Goal: Communication & Community: Answer question/provide support

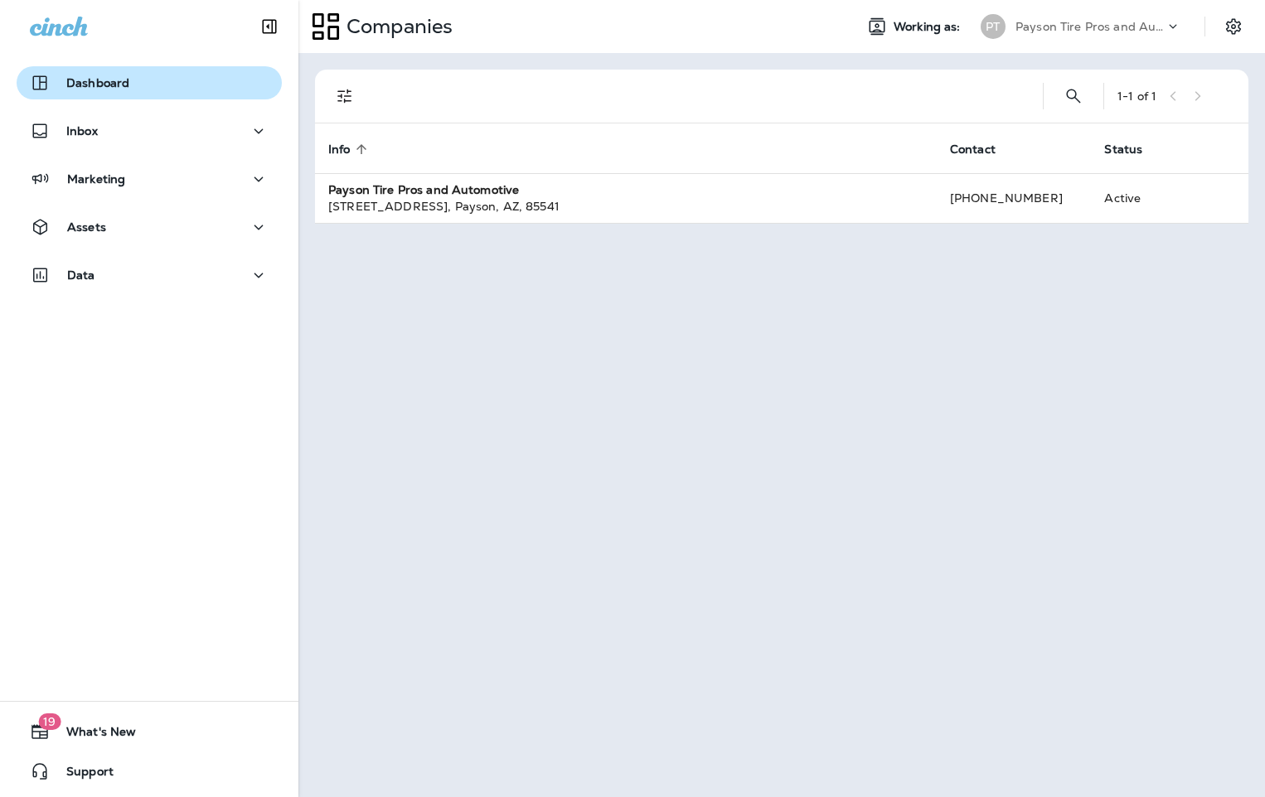
click at [94, 89] on p "Dashboard" at bounding box center [97, 82] width 63 height 13
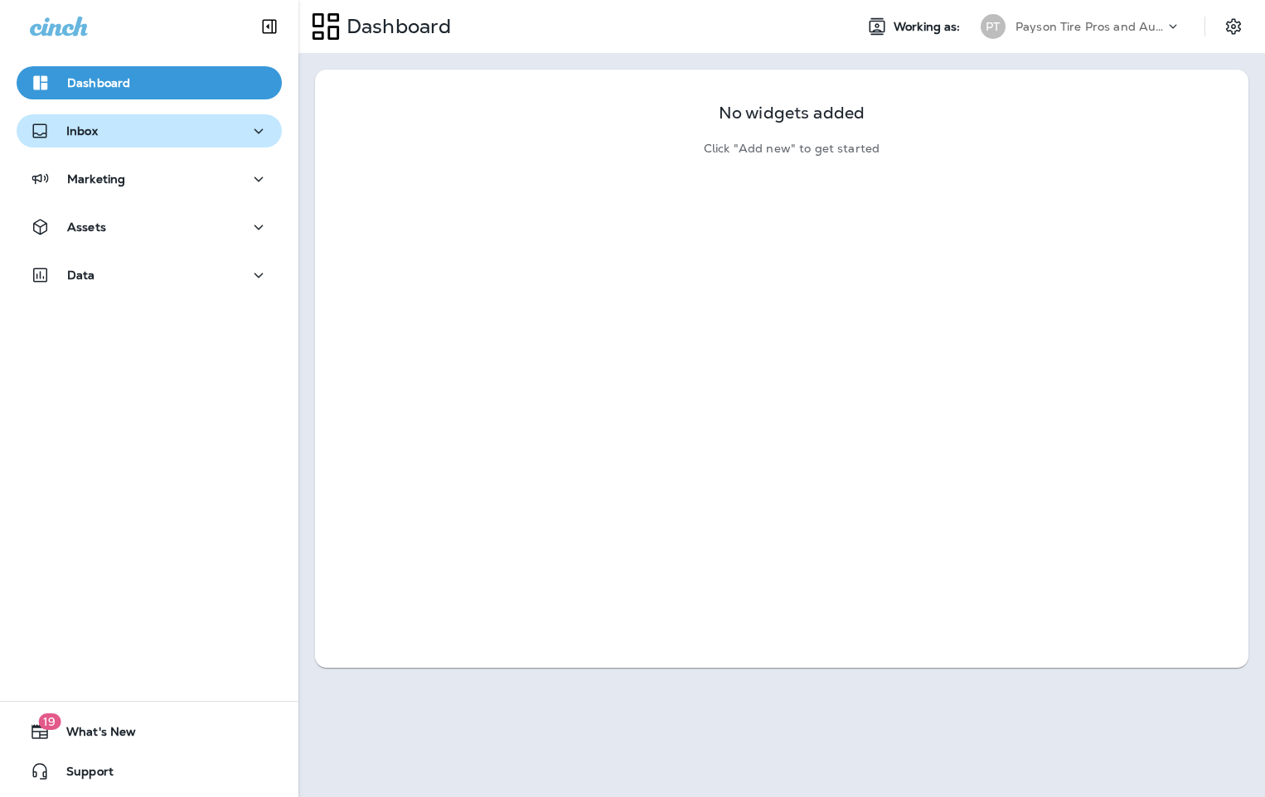
click at [88, 133] on p "Inbox" at bounding box center [81, 130] width 31 height 13
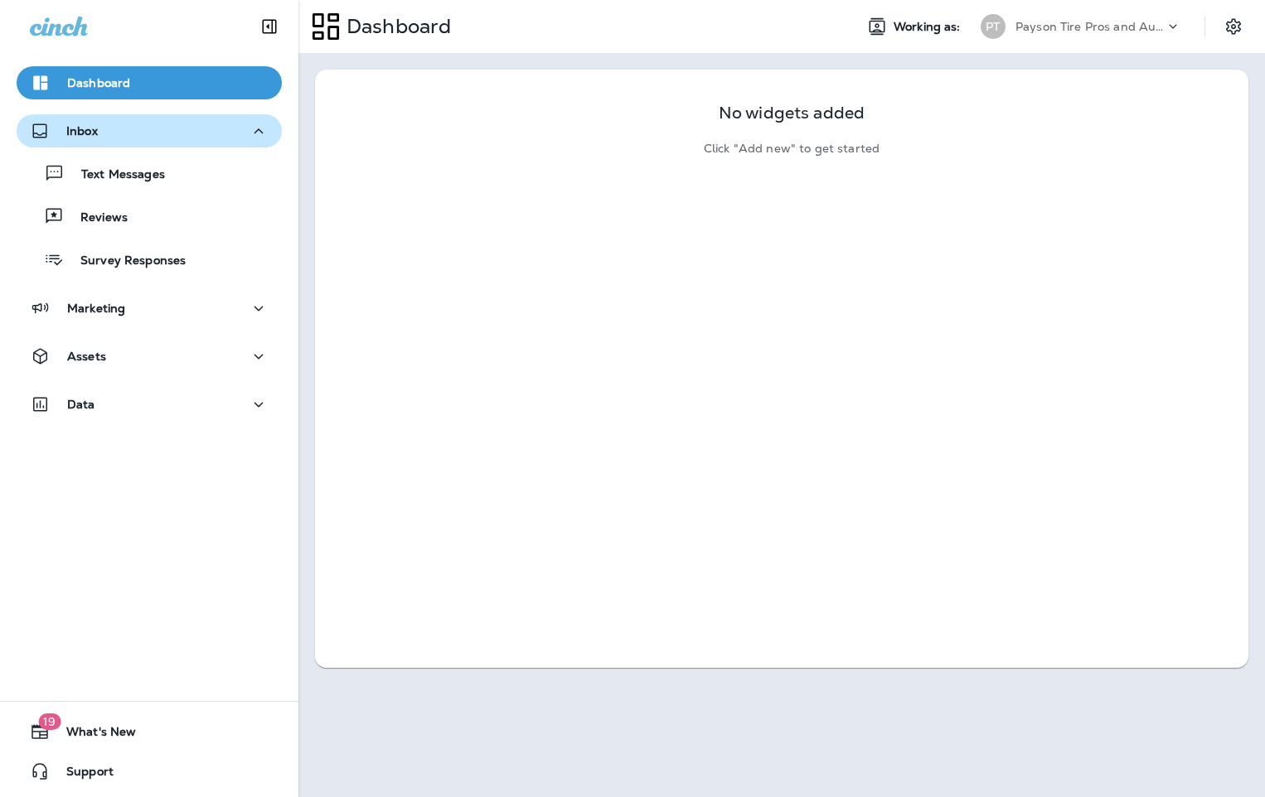
click at [84, 134] on p "Inbox" at bounding box center [81, 130] width 31 height 13
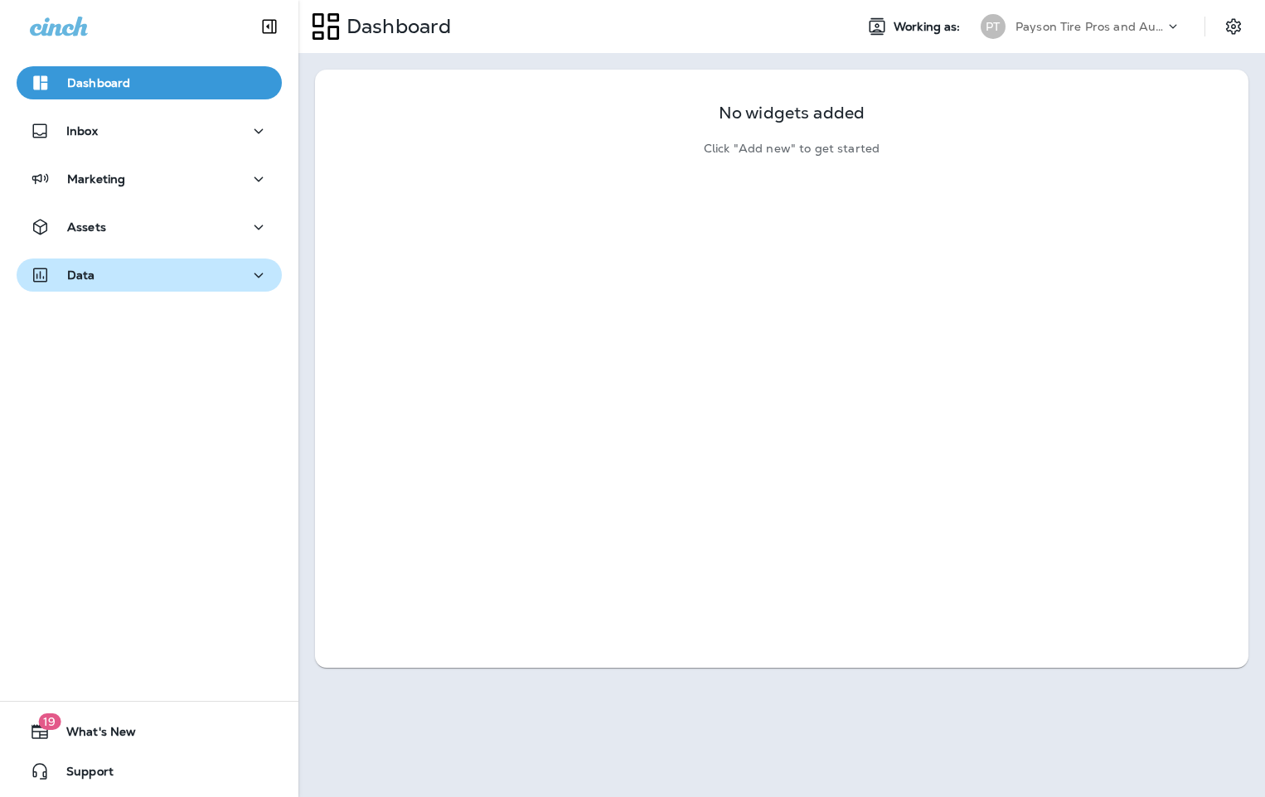
click at [89, 274] on p "Data" at bounding box center [81, 274] width 28 height 13
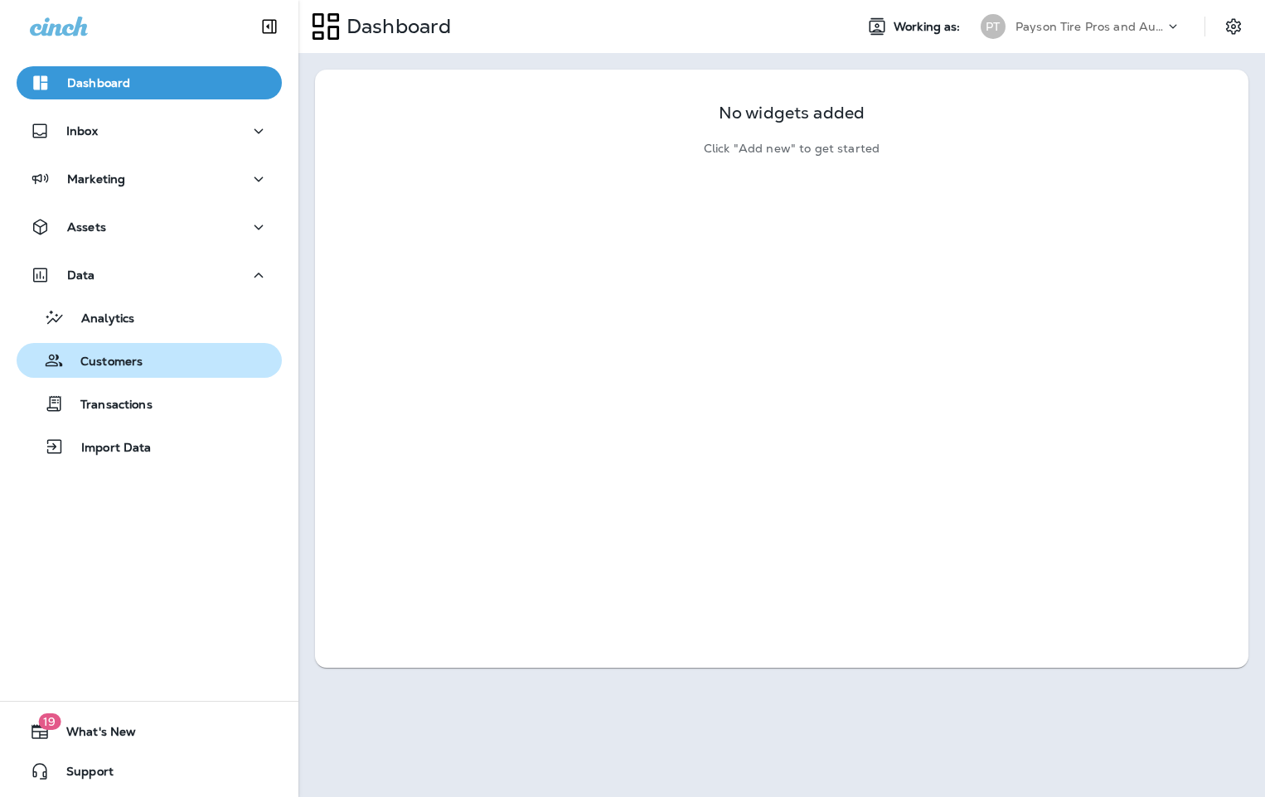
click at [89, 370] on div "Customers" at bounding box center [82, 360] width 119 height 25
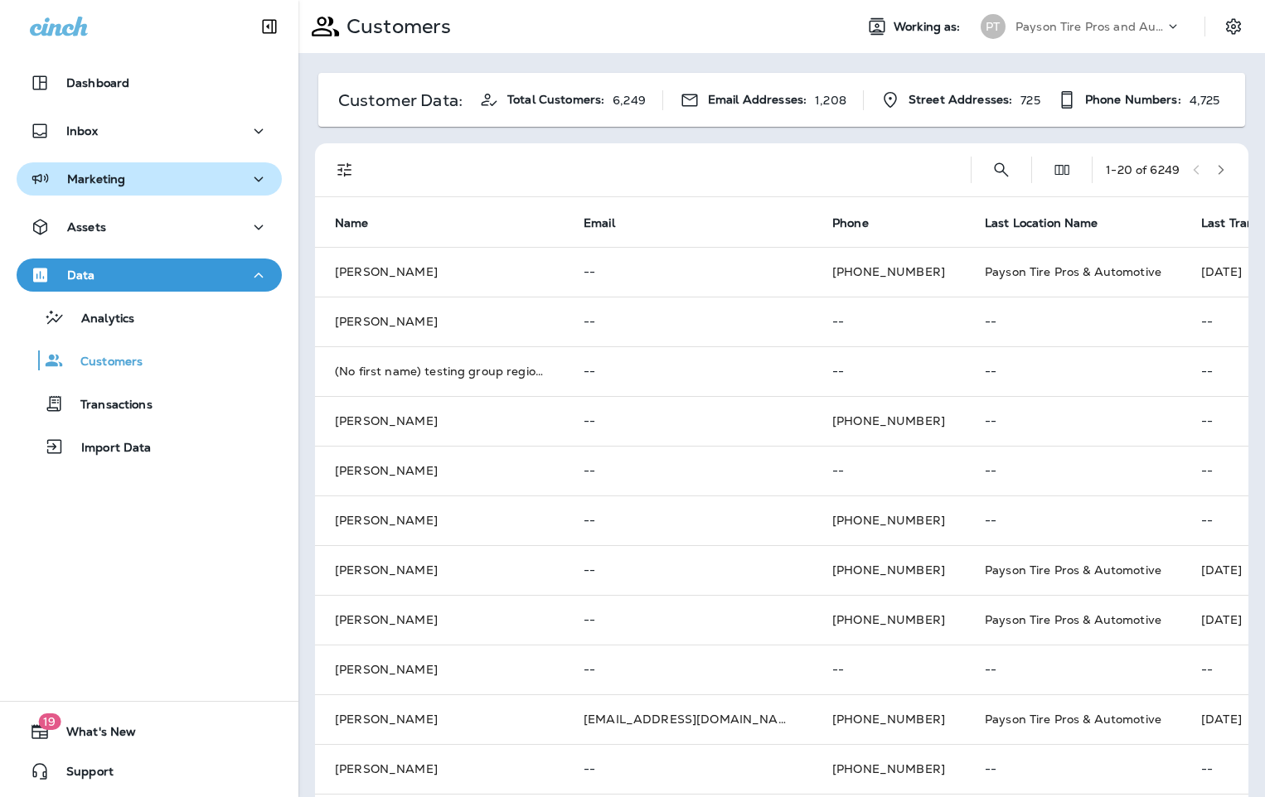
click at [108, 183] on p "Marketing" at bounding box center [96, 178] width 58 height 13
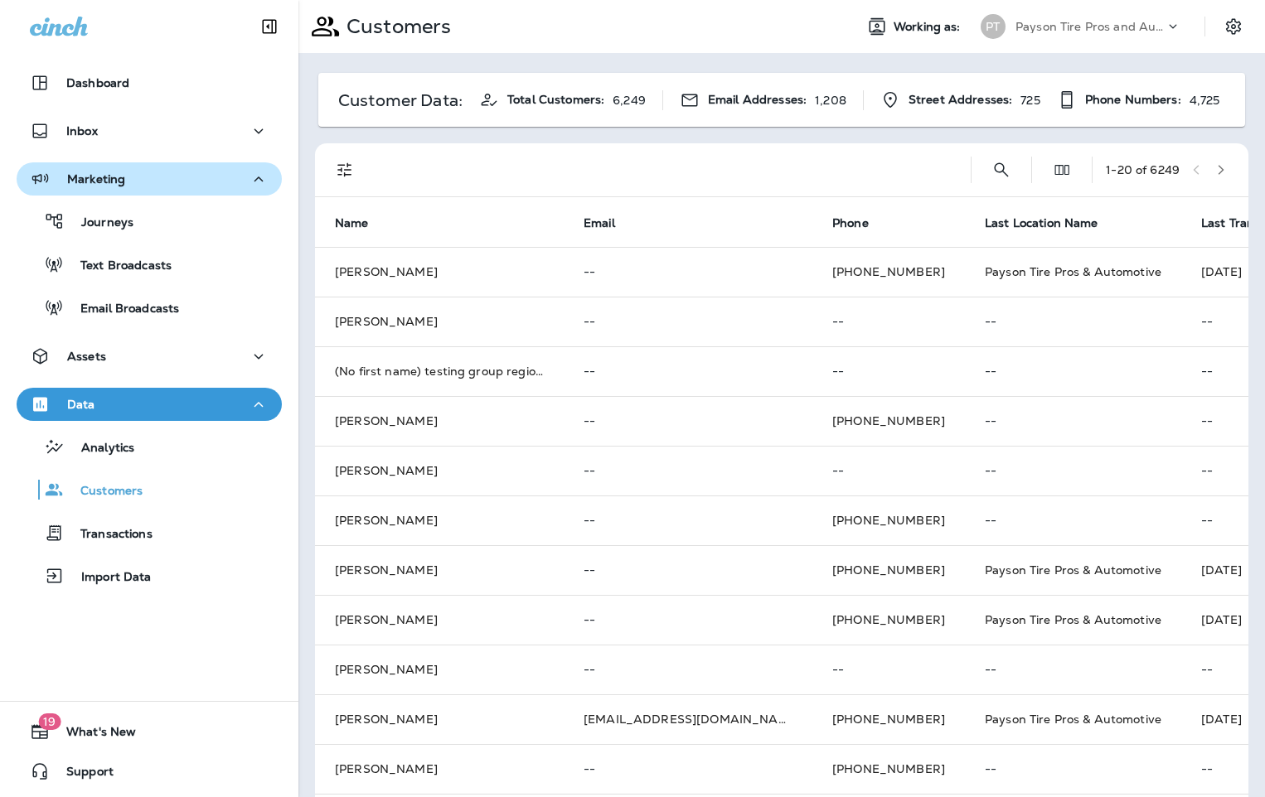
click at [117, 171] on div "Marketing" at bounding box center [77, 179] width 95 height 21
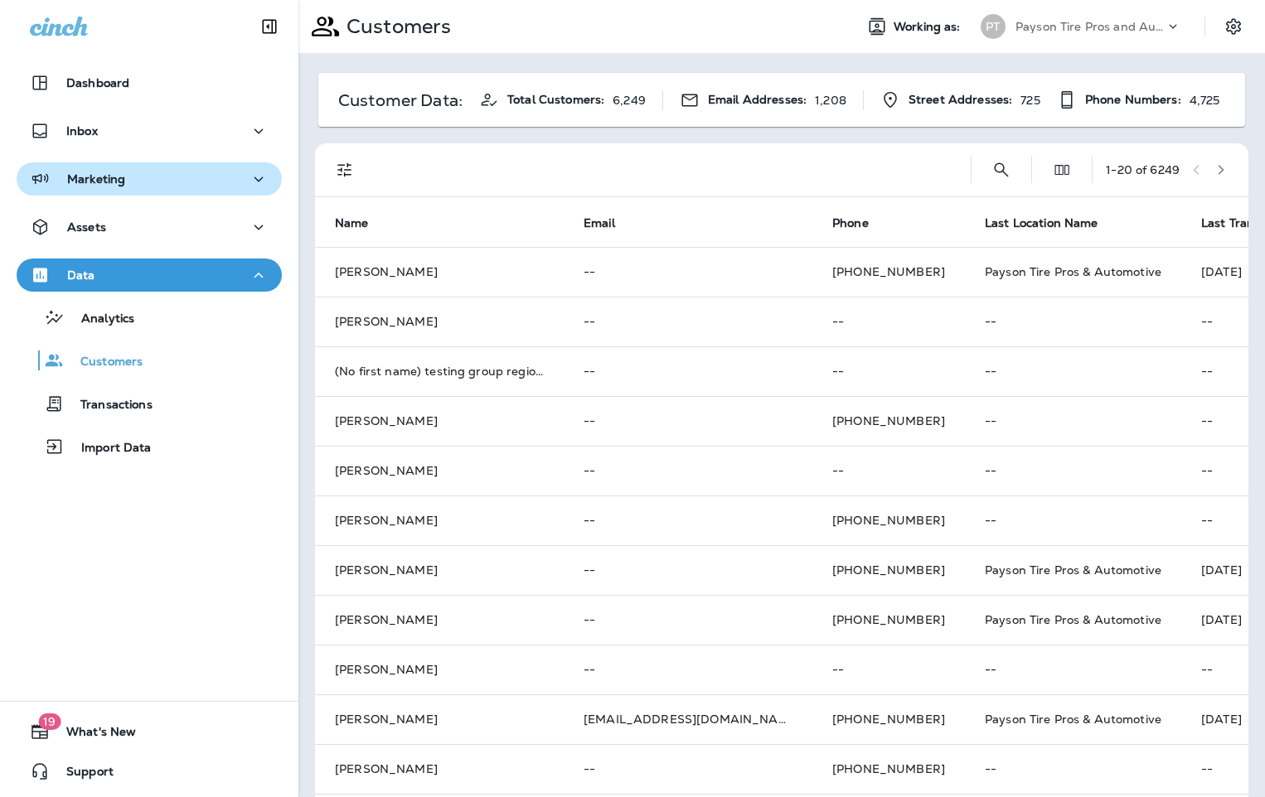
click at [117, 171] on div "Marketing" at bounding box center [77, 179] width 95 height 21
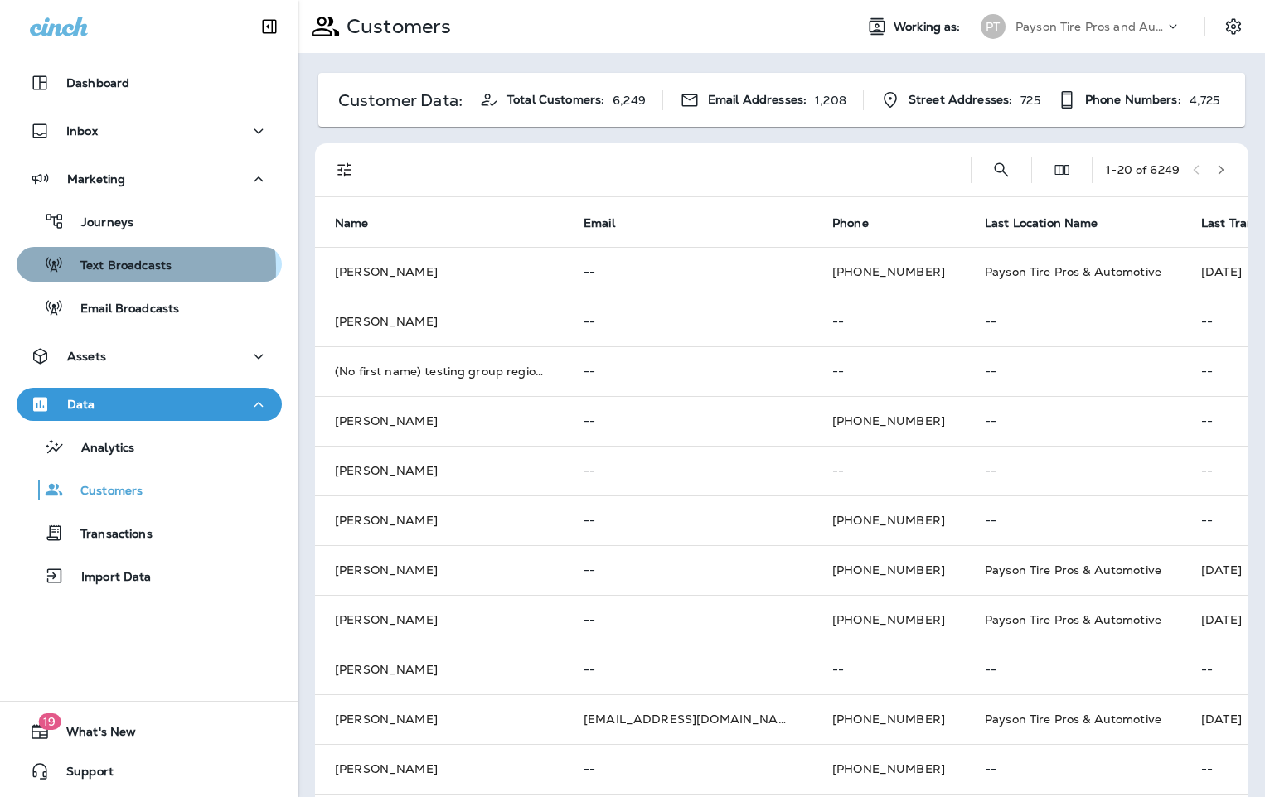
click at [105, 268] on p "Text Broadcasts" at bounding box center [118, 267] width 108 height 16
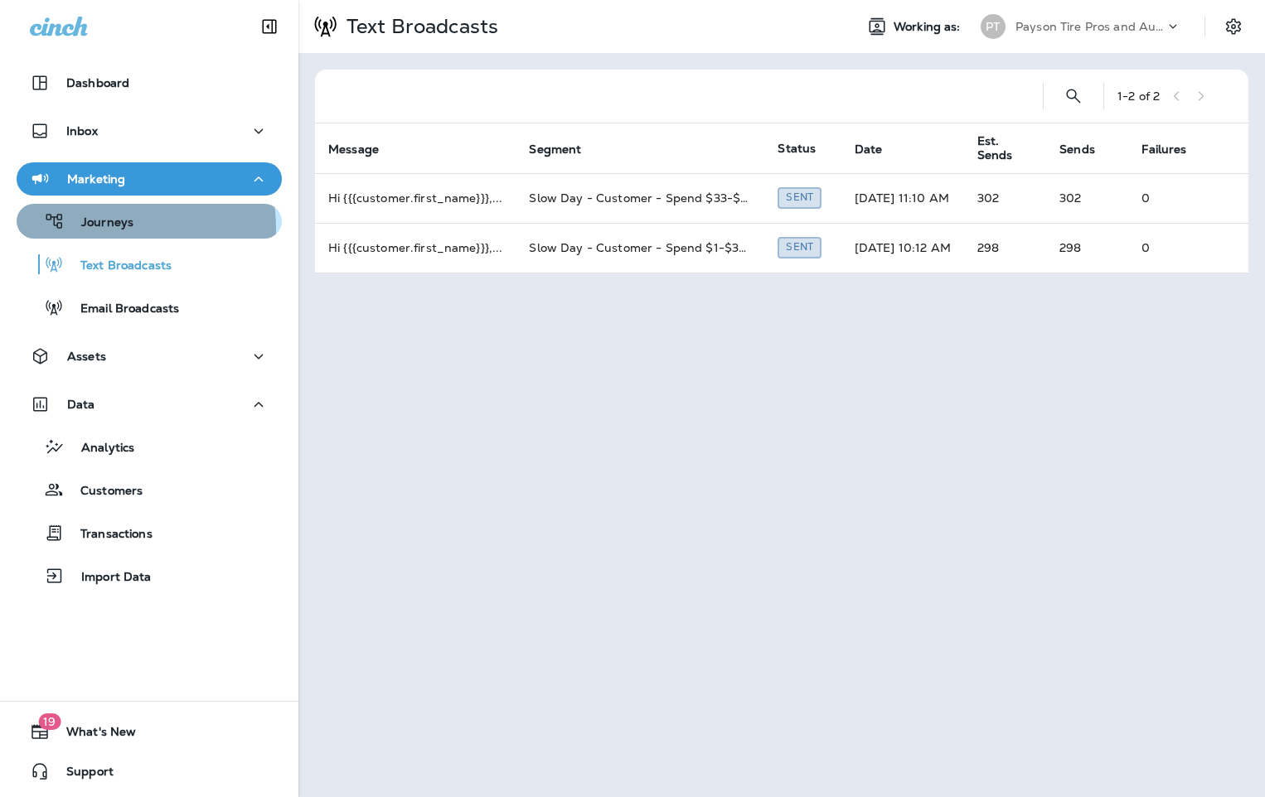
click at [99, 229] on p "Journeys" at bounding box center [99, 223] width 69 height 16
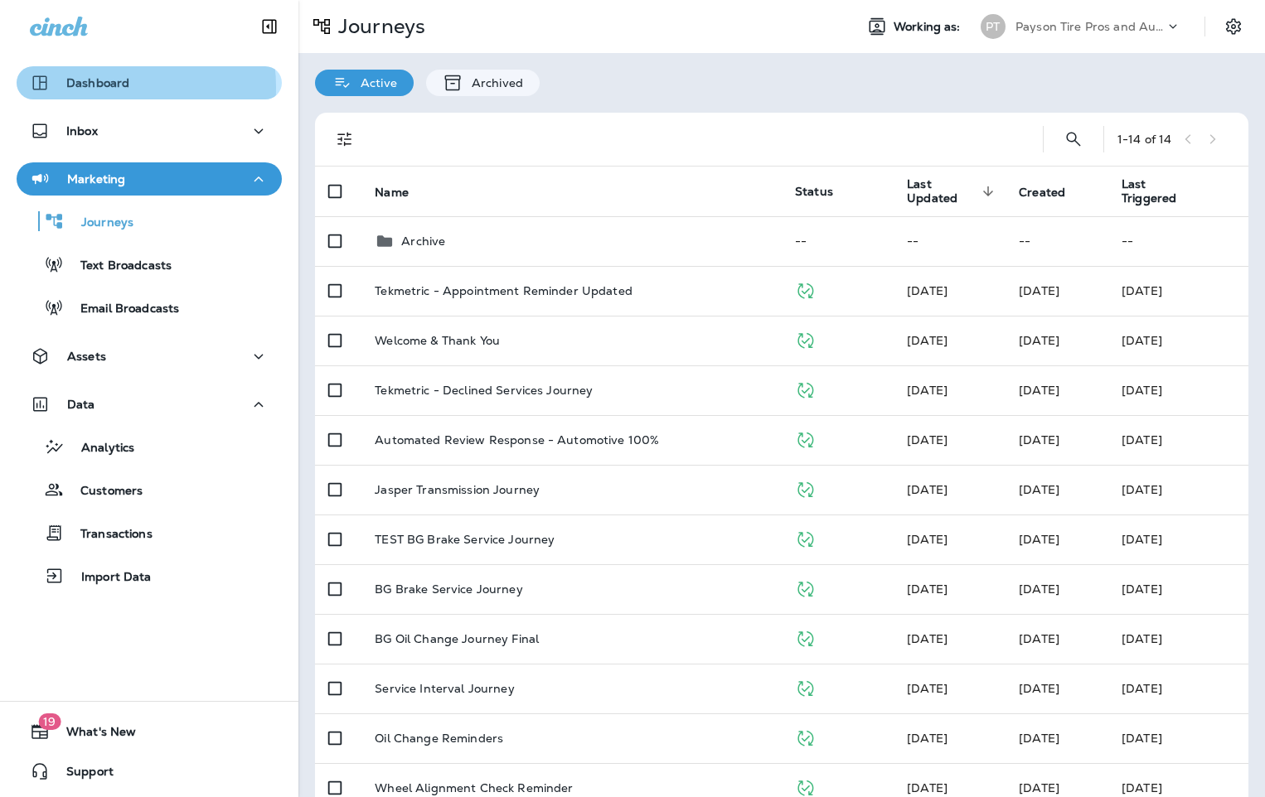
click at [113, 87] on p "Dashboard" at bounding box center [97, 82] width 63 height 13
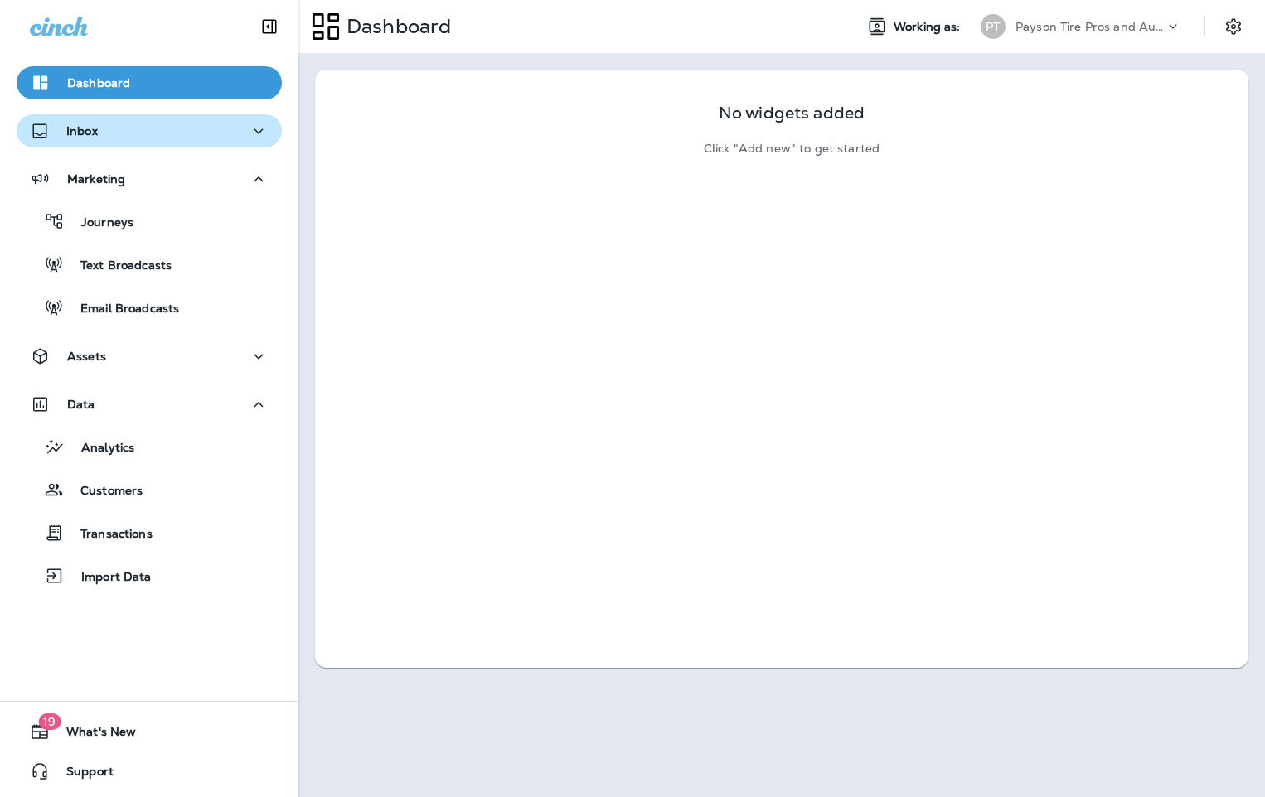
click at [108, 143] on button "Inbox" at bounding box center [149, 130] width 265 height 33
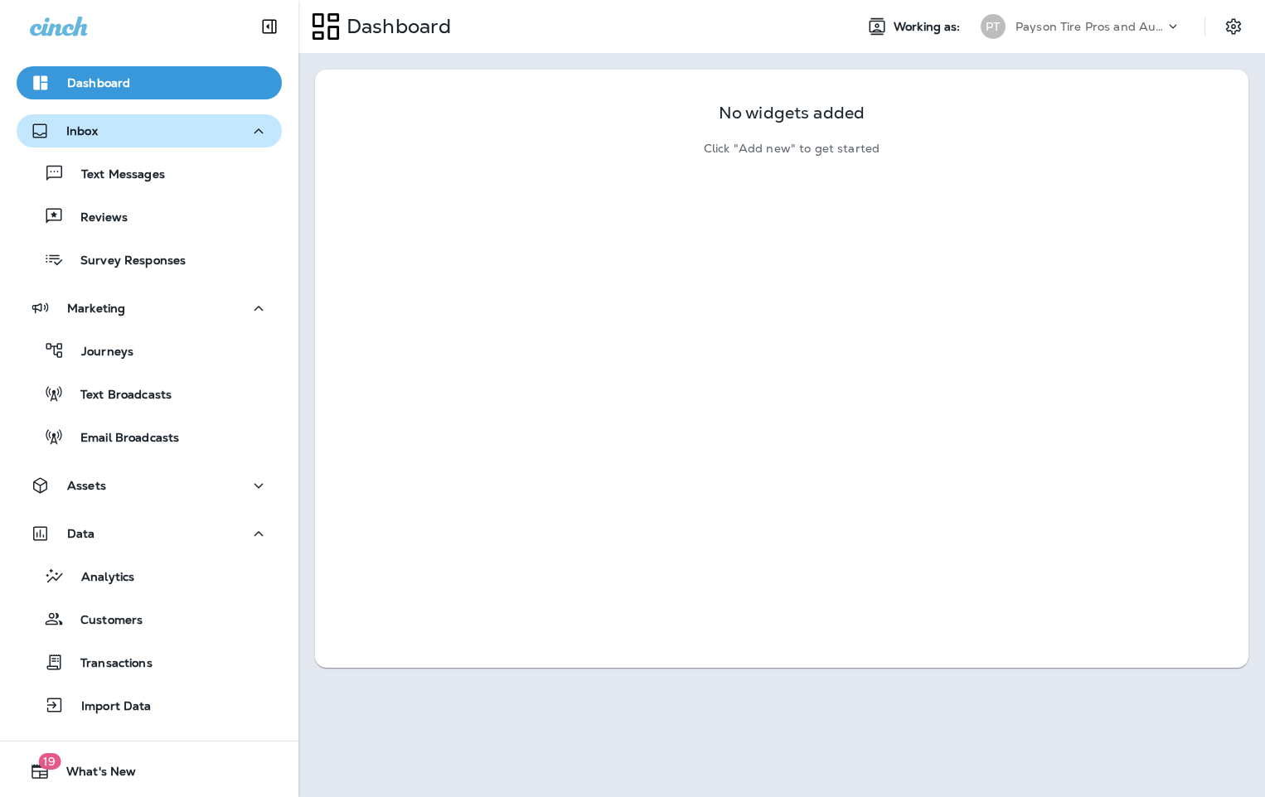
click at [100, 131] on div "Inbox" at bounding box center [149, 131] width 239 height 21
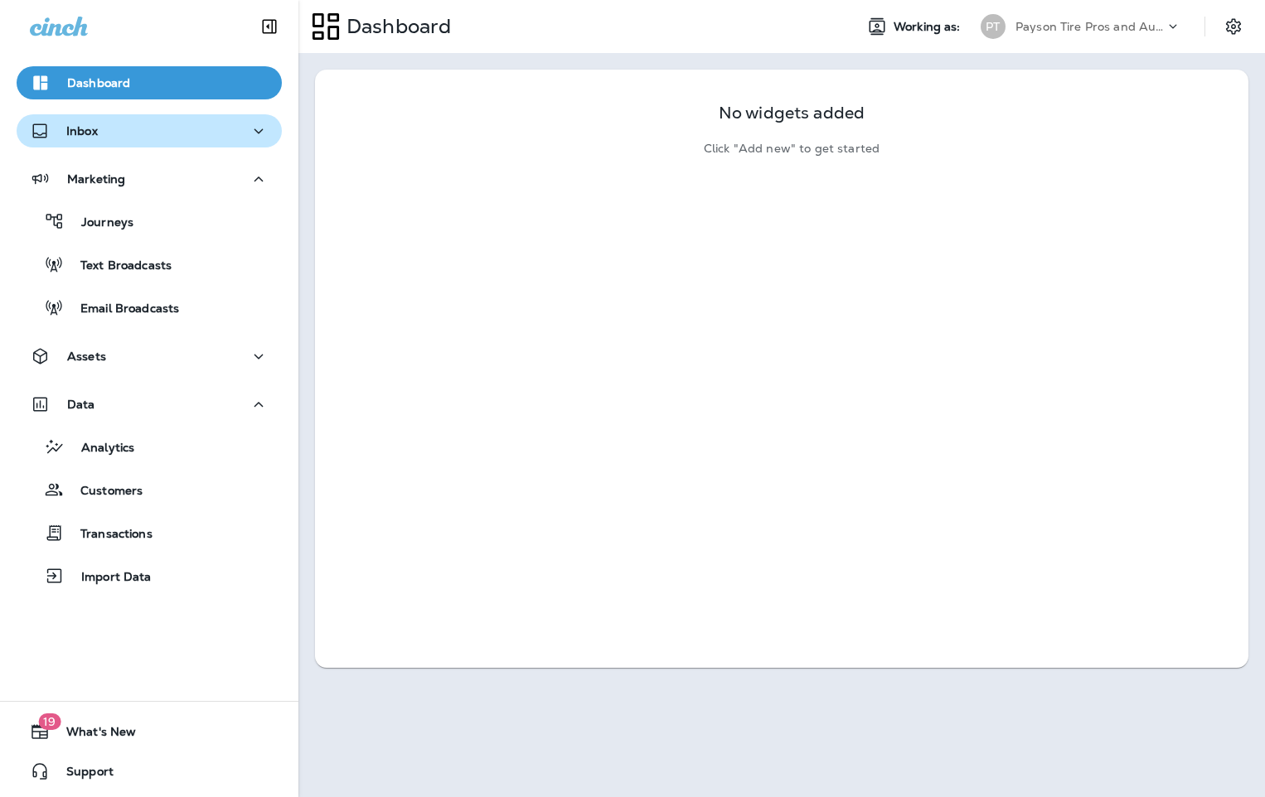
click at [100, 131] on div "Inbox" at bounding box center [149, 131] width 239 height 21
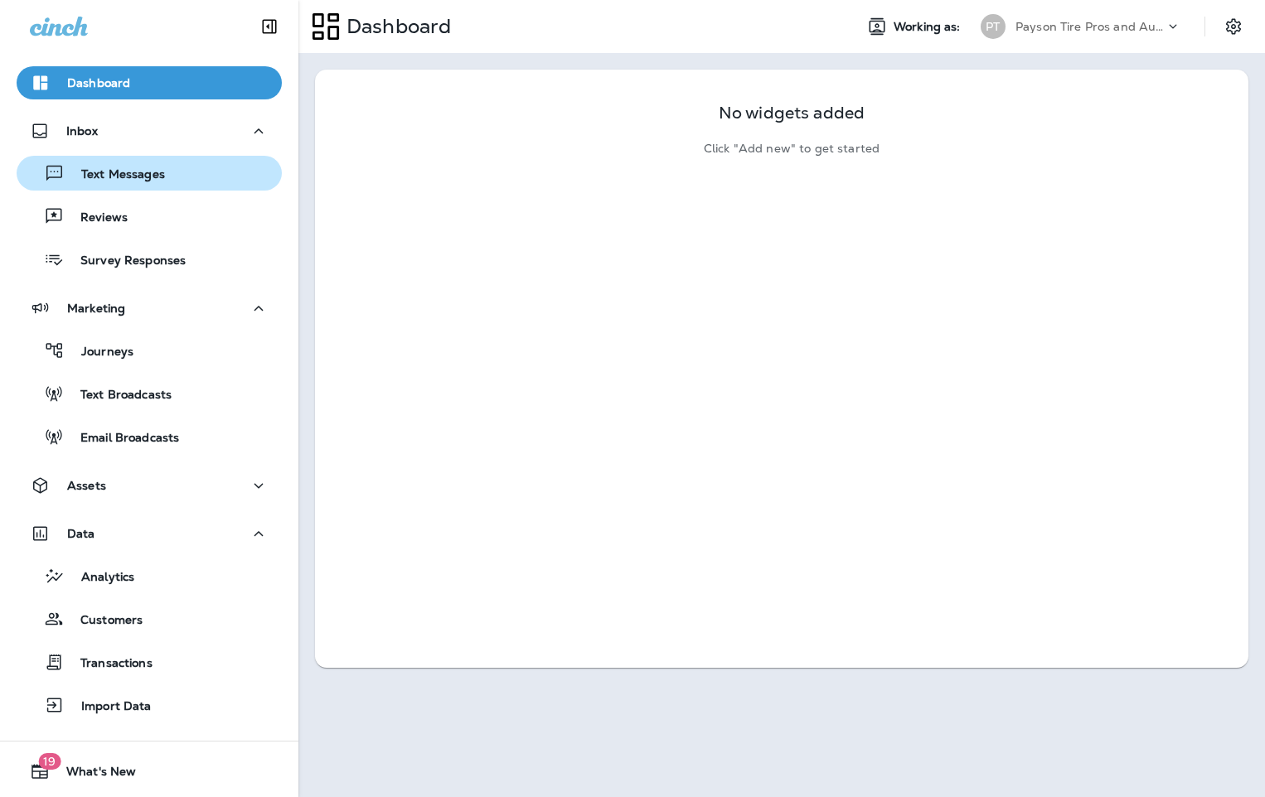
click at [111, 178] on p "Text Messages" at bounding box center [115, 175] width 100 height 16
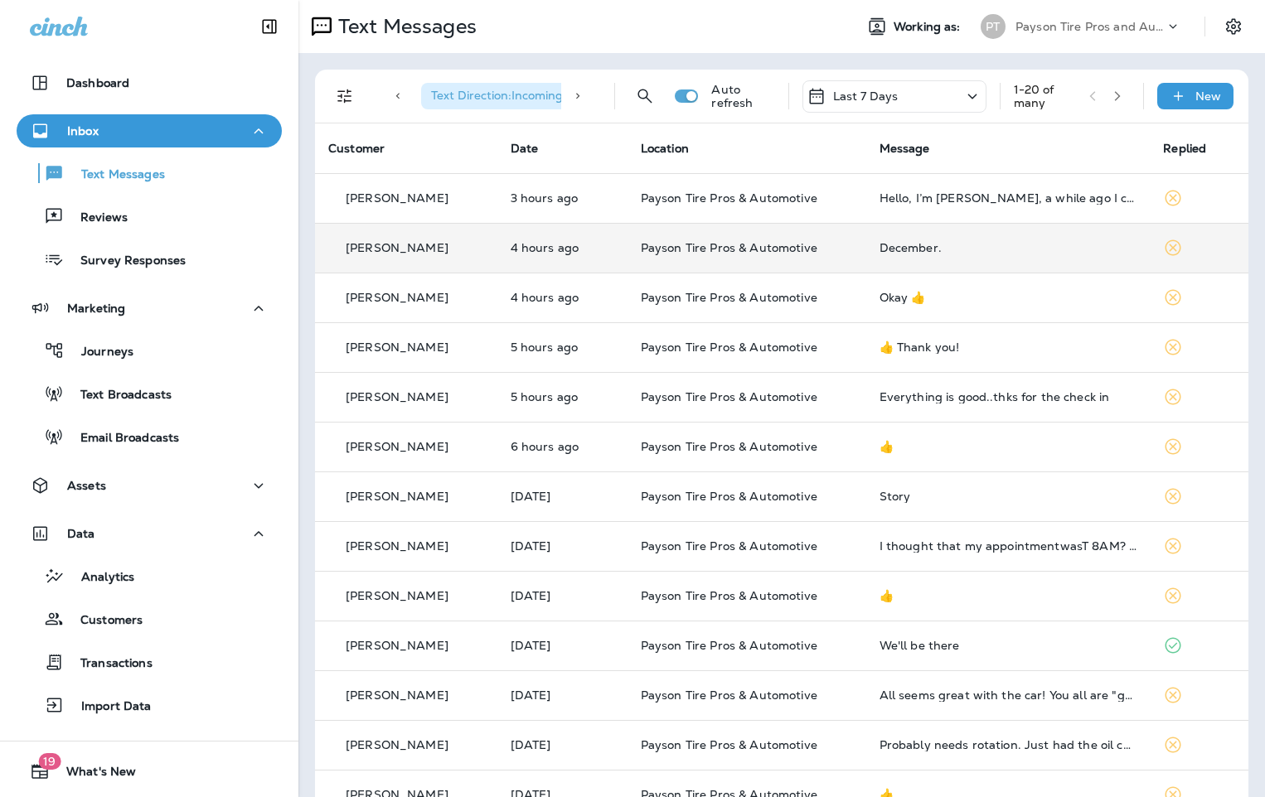
click at [464, 255] on div "[PERSON_NAME]" at bounding box center [406, 247] width 156 height 17
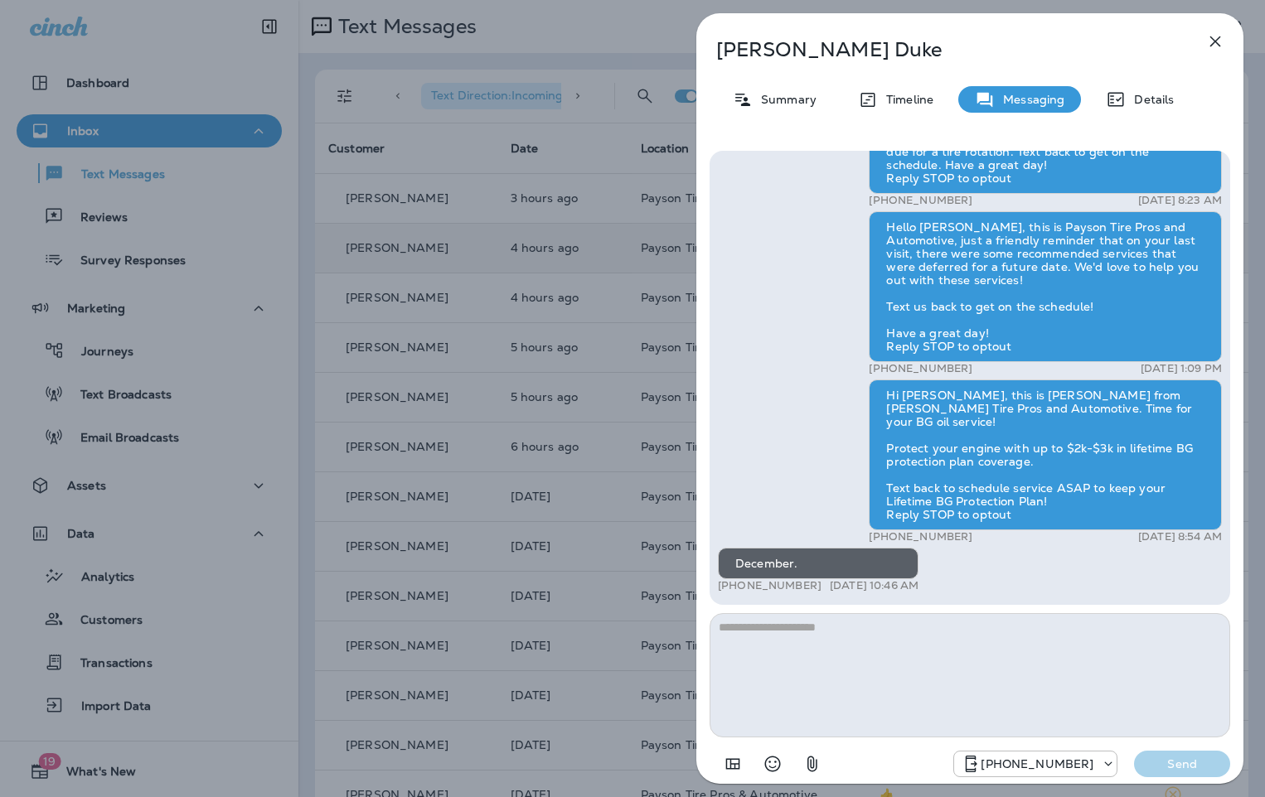
click at [497, 204] on div "Walter Duke Summary Timeline Messaging Details Hi Walter, this is Payson Tire P…" at bounding box center [632, 398] width 1265 height 797
